Goal: Task Accomplishment & Management: Use online tool/utility

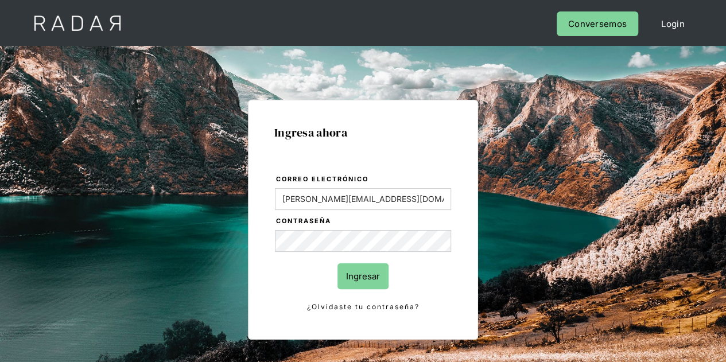
click at [365, 272] on input "Ingresar" at bounding box center [362, 276] width 51 height 26
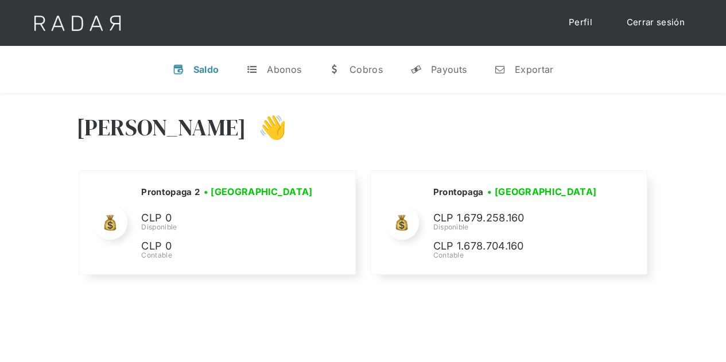
click at [681, 275] on div "[PERSON_NAME] 👋 Cargando tus cuentas... Nombre de la empresa • [GEOGRAPHIC_DATA…" at bounding box center [363, 195] width 726 height 205
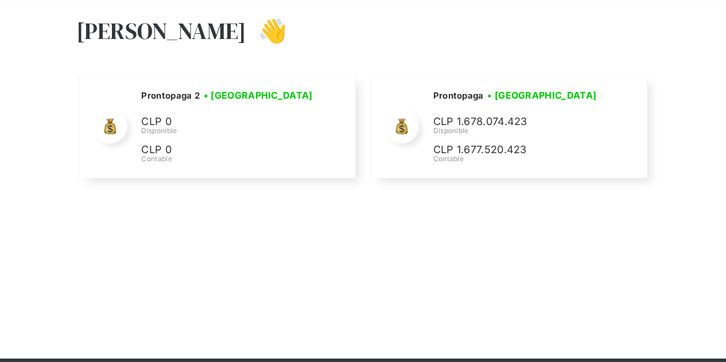
scroll to position [115, 0]
